Goal: Information Seeking & Learning: Learn about a topic

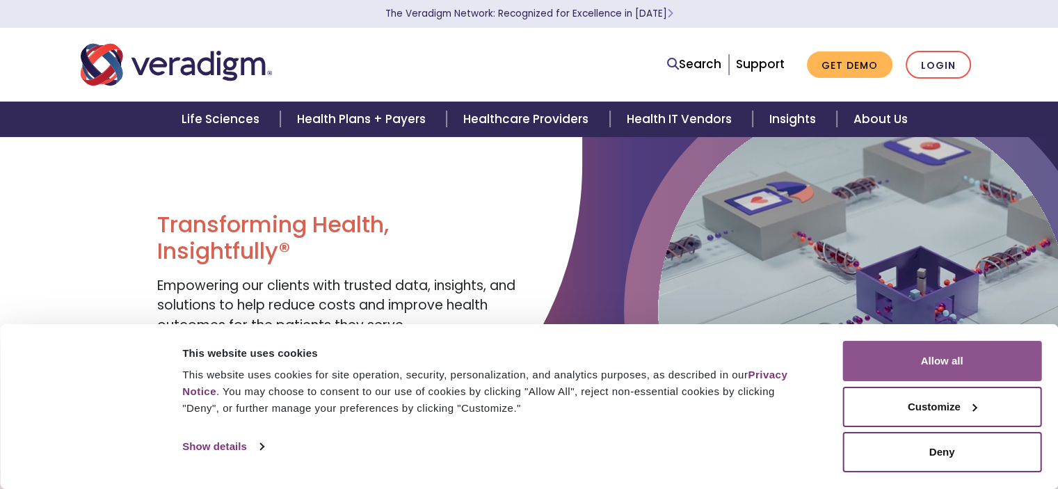
click at [898, 354] on button "Allow all" at bounding box center [941, 361] width 199 height 40
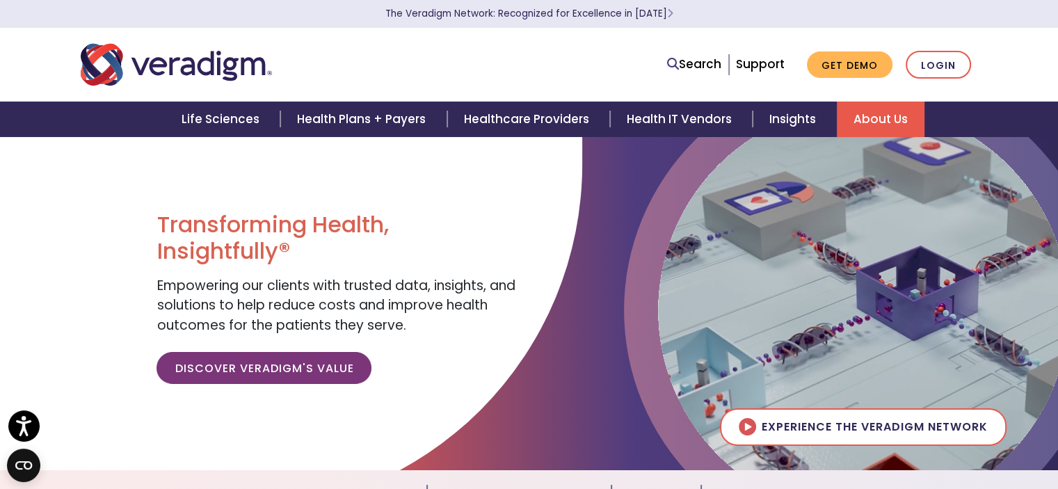
click at [871, 115] on link "About Us" at bounding box center [881, 119] width 88 height 35
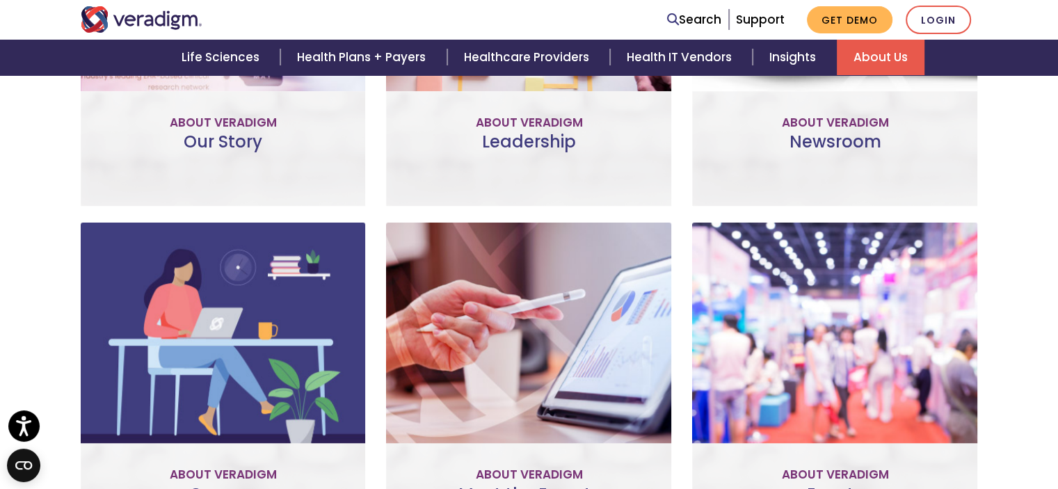
scroll to position [1043, 0]
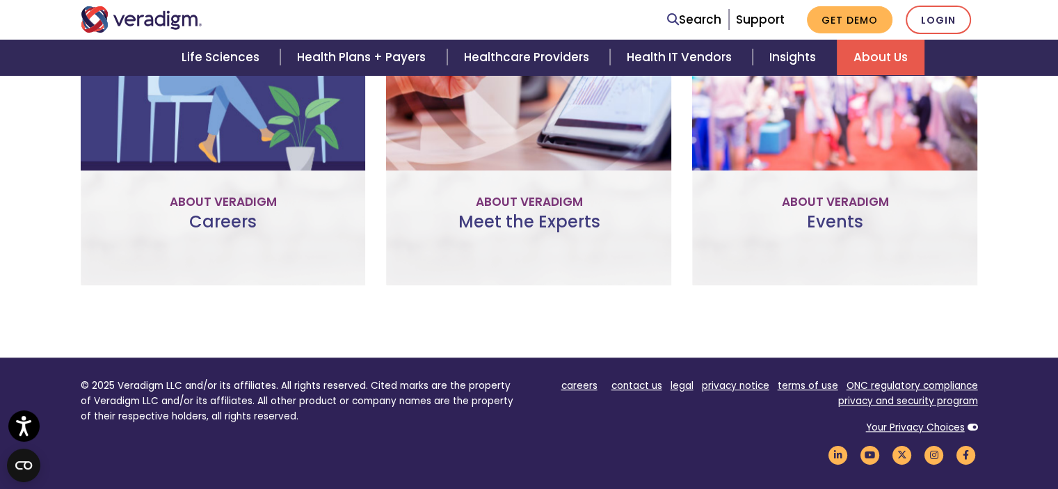
click at [501, 170] on link "Meet the Experts" at bounding box center [529, 170] width 147 height 32
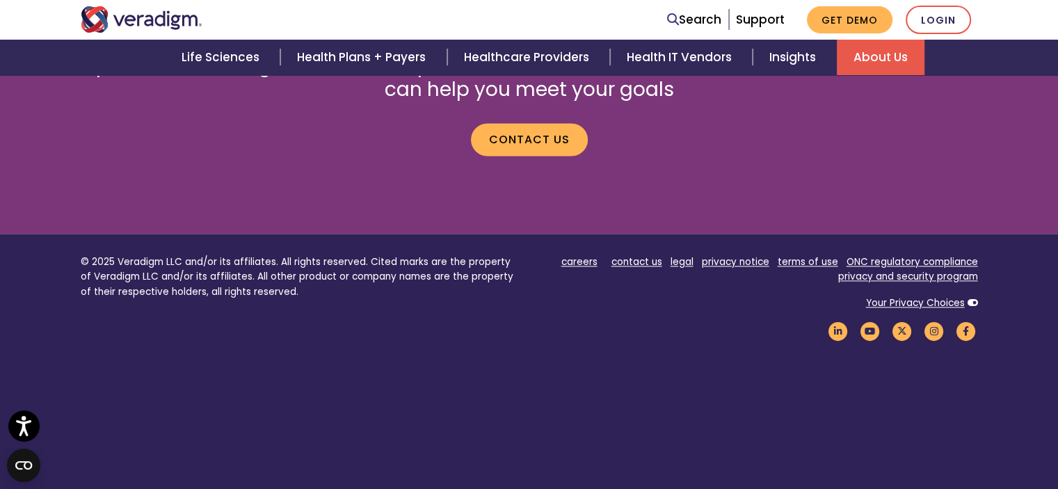
scroll to position [2014, 0]
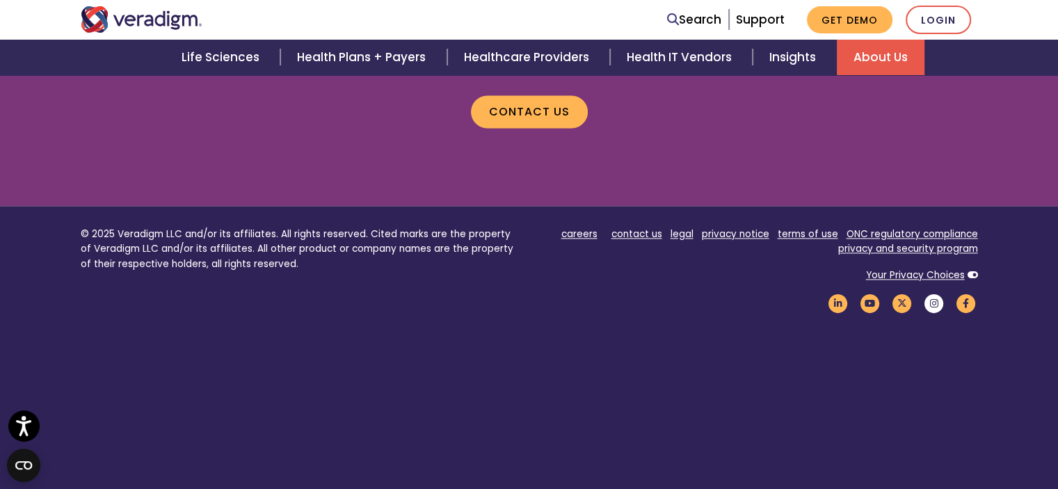
click at [928, 294] on icon "Veradigm Instagram Link" at bounding box center [934, 303] width 24 height 19
click at [672, 18] on icon at bounding box center [673, 19] width 12 height 12
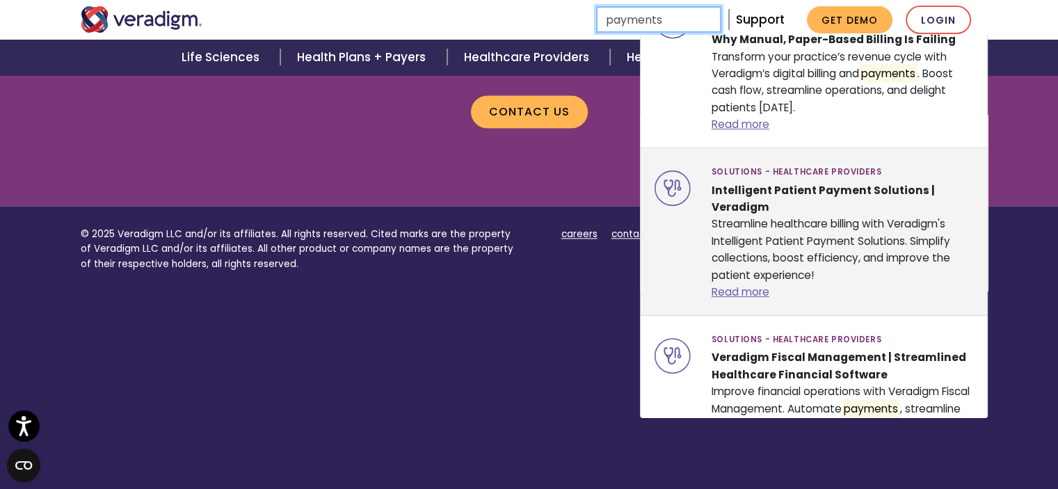
scroll to position [278, 0]
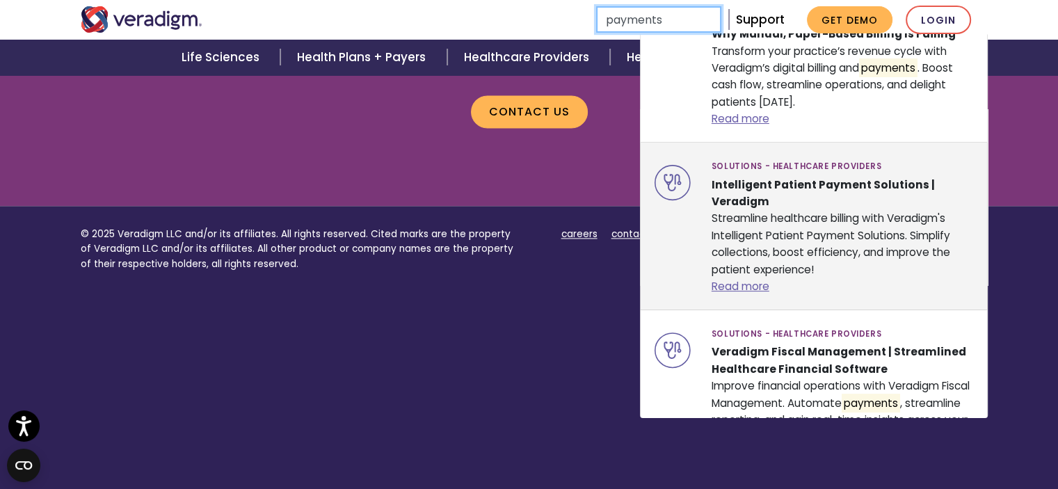
type input "payments"
click at [769, 211] on div "Solutions - Healthcare Providers Intelligent Patient Payment Solutions | Veradi…" at bounding box center [842, 225] width 283 height 139
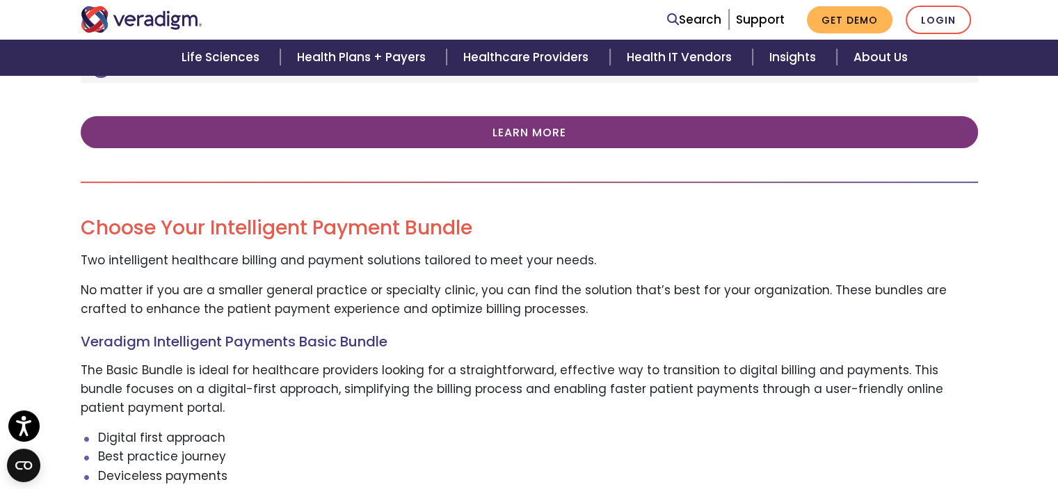
scroll to position [695, 0]
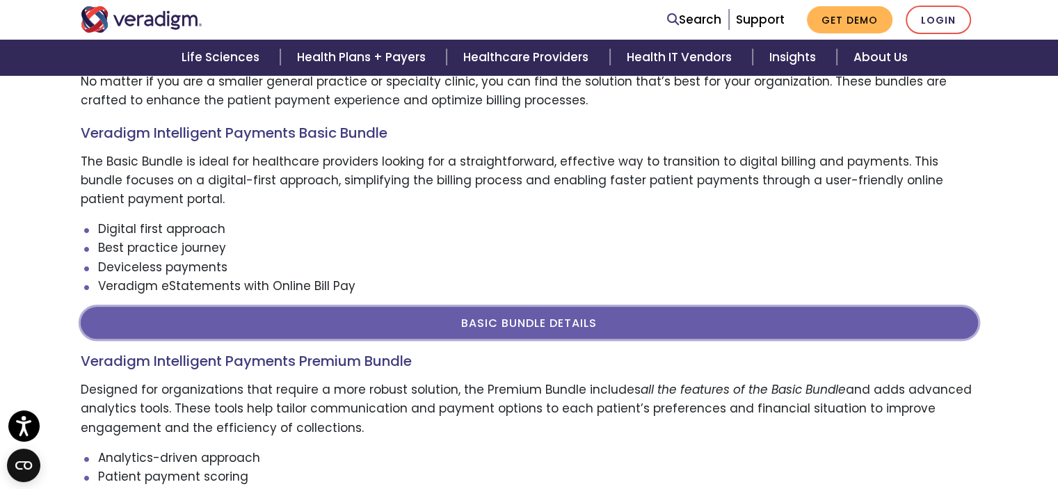
click at [507, 320] on link "BASIC BUNDLE DETAILS" at bounding box center [529, 323] width 897 height 32
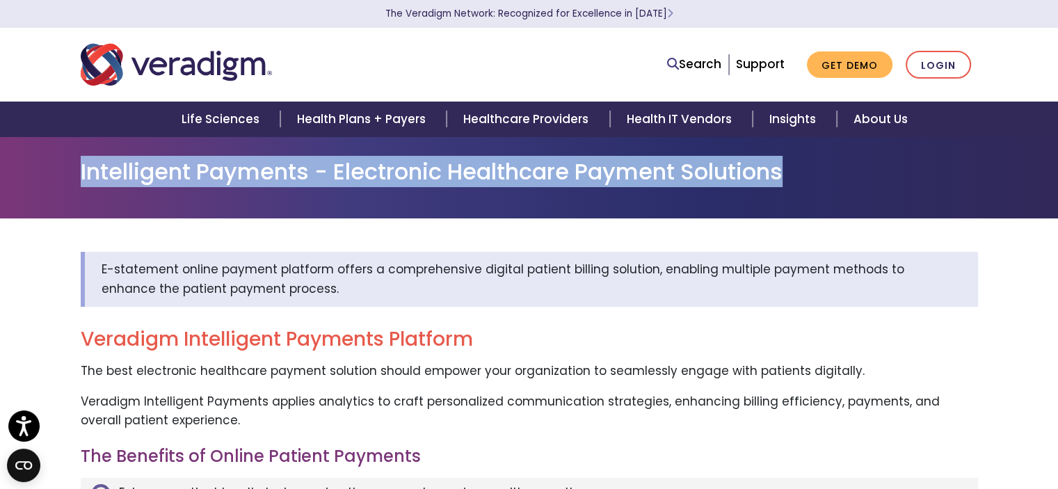
drag, startPoint x: 144, startPoint y: 175, endPoint x: 842, endPoint y: 174, distance: 698.3
click at [842, 174] on div "Intelligent Payments - Electronic Healthcare Payment Solutions" at bounding box center [529, 178] width 918 height 38
copy h1 "Intelligent Payments - Electronic Healthcare Payment Solutions"
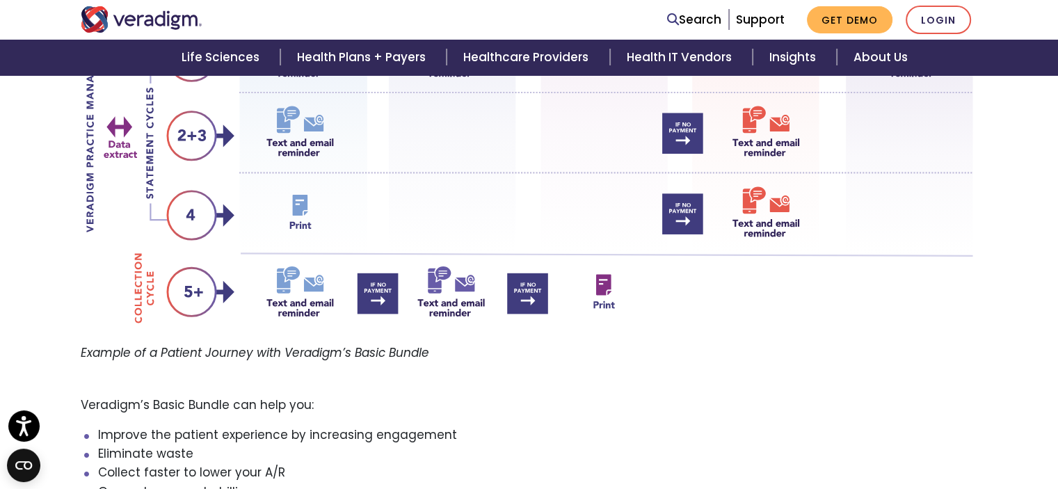
scroll to position [1113, 0]
